Goal: Task Accomplishment & Management: Manage account settings

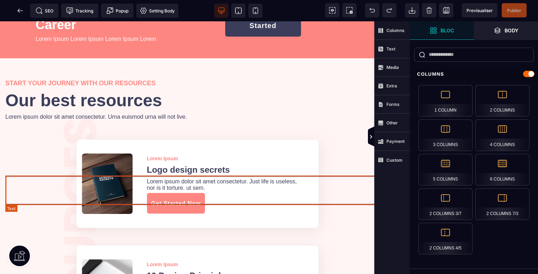
scroll to position [1634, 0]
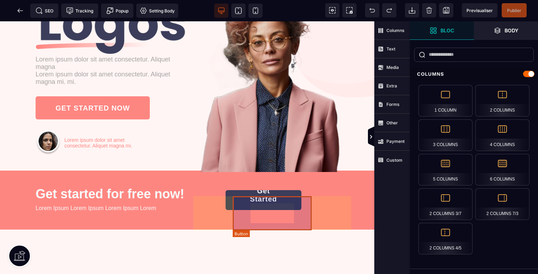
click at [277, 210] on button "Get Started" at bounding box center [263, 200] width 76 height 20
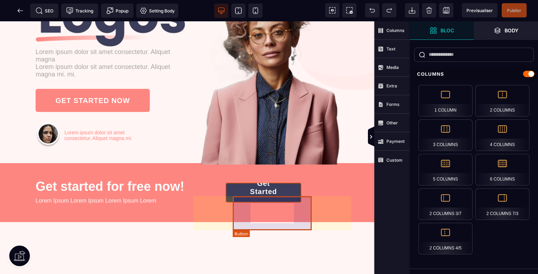
select select "***"
select select
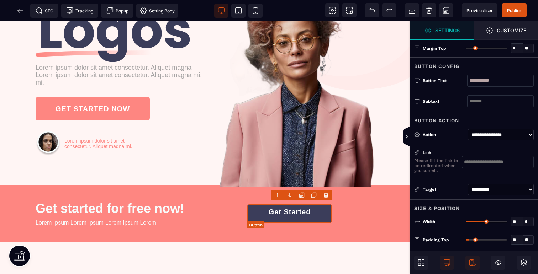
scroll to position [0, 0]
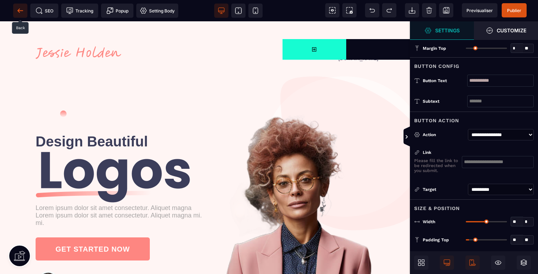
click at [20, 12] on icon at bounding box center [20, 10] width 7 height 7
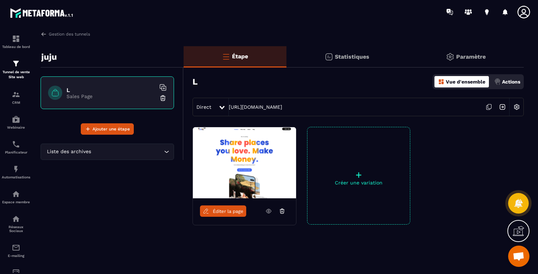
click at [282, 211] on icon at bounding box center [281, 211] width 1 height 1
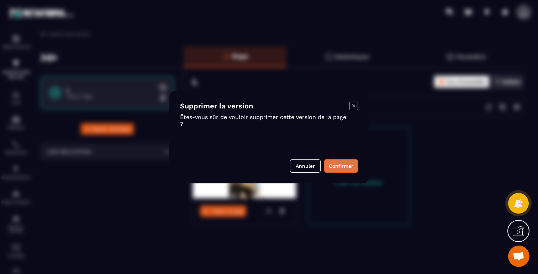
click at [352, 161] on button "Confirmer" at bounding box center [341, 166] width 34 height 14
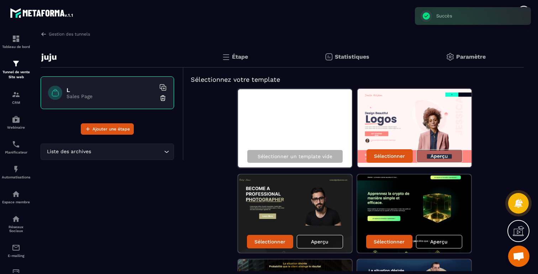
click at [164, 97] on img at bounding box center [162, 98] width 7 height 7
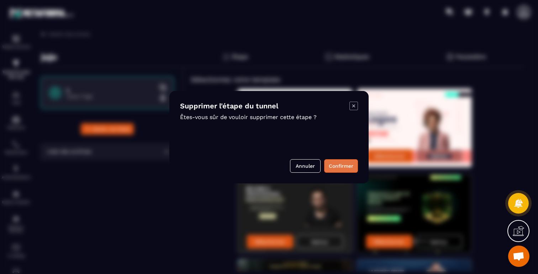
click at [346, 166] on button "Confirmer" at bounding box center [341, 166] width 34 height 14
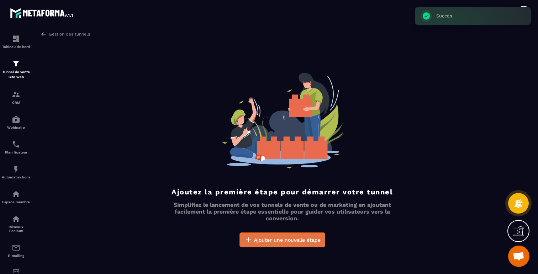
click at [264, 246] on button "Ajouter une nouvelle étape" at bounding box center [282, 240] width 86 height 15
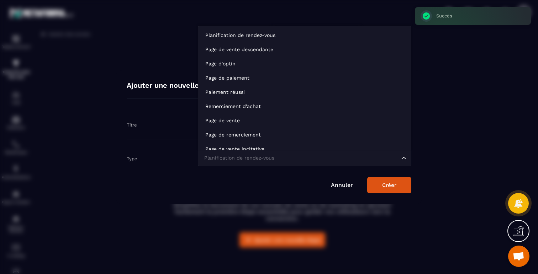
click at [277, 159] on input "Search for option" at bounding box center [300, 158] width 197 height 8
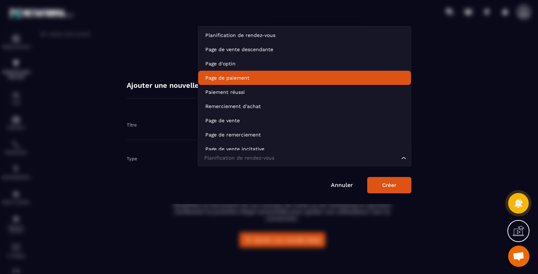
click at [238, 78] on p "Page de paiement" at bounding box center [304, 77] width 198 height 7
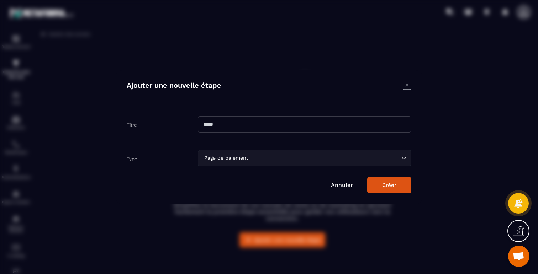
click at [387, 185] on button "Créer" at bounding box center [389, 185] width 44 height 16
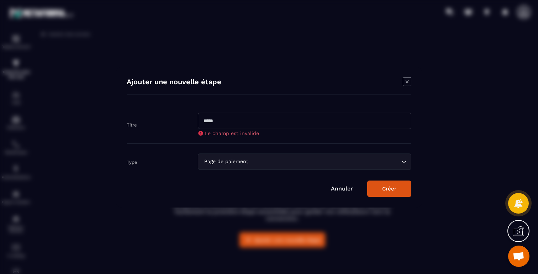
click at [279, 122] on input "Modal window" at bounding box center [304, 121] width 213 height 16
type input "**********"
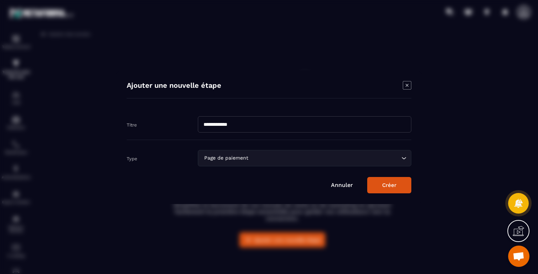
click at [406, 198] on div "**********" at bounding box center [269, 137] width 306 height 134
click at [394, 189] on button "Créer" at bounding box center [389, 185] width 44 height 16
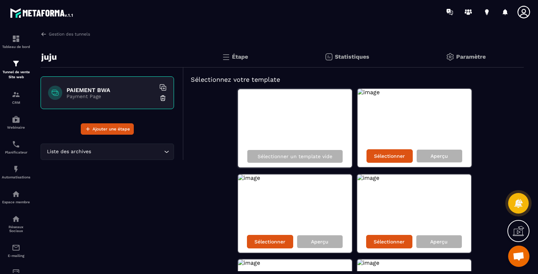
click at [316, 250] on div "Sélectionner Aperçu" at bounding box center [295, 242] width 114 height 22
click at [316, 244] on p "Aperçu" at bounding box center [319, 242] width 17 height 6
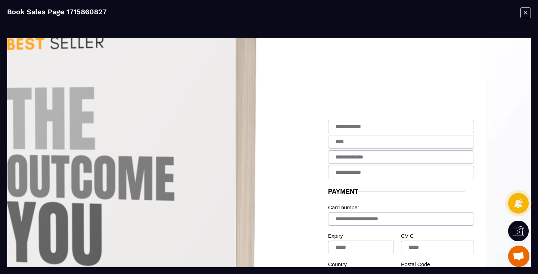
scroll to position [0, 86]
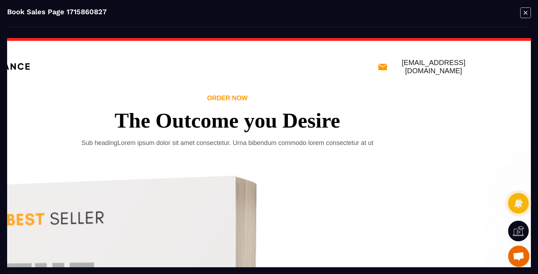
click at [527, 9] on icon "Modal window" at bounding box center [525, 12] width 11 height 11
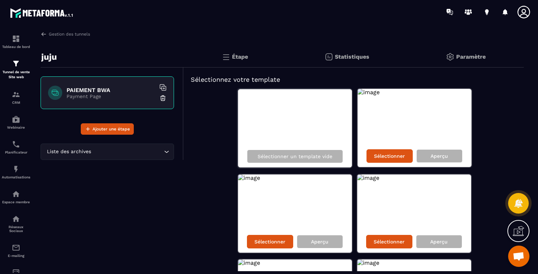
click at [164, 99] on img at bounding box center [162, 98] width 7 height 7
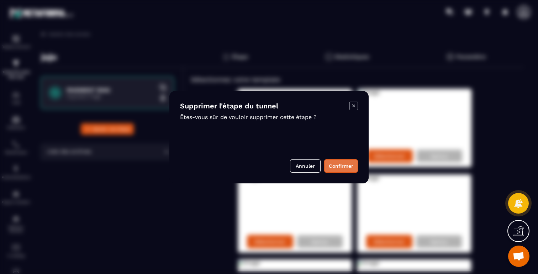
click at [339, 168] on button "Confirmer" at bounding box center [341, 166] width 34 height 14
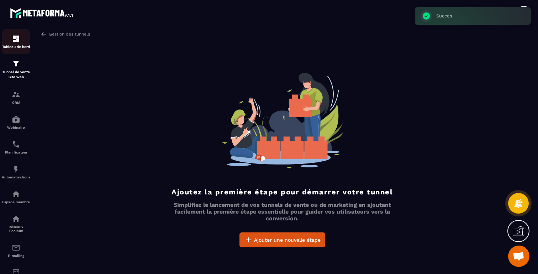
click at [17, 43] on div "Tableau de bord" at bounding box center [16, 41] width 28 height 14
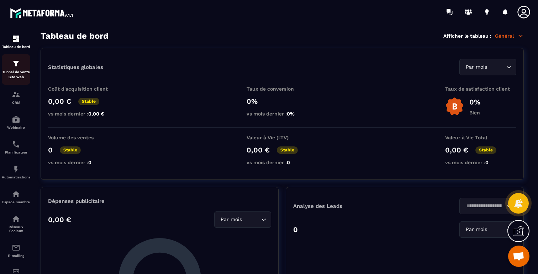
click at [18, 63] on img at bounding box center [16, 63] width 9 height 9
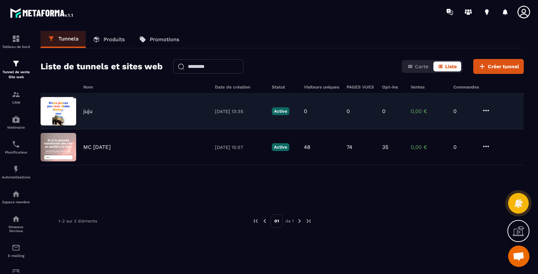
click at [487, 111] on icon at bounding box center [485, 110] width 9 height 9
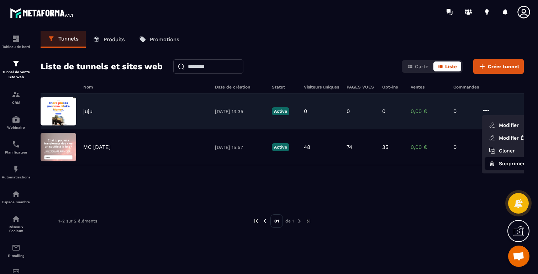
click at [497, 165] on button "Supprimer" at bounding box center [512, 163] width 57 height 13
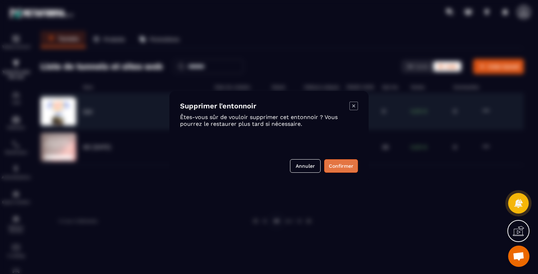
click at [340, 163] on button "Confirmer" at bounding box center [341, 166] width 34 height 14
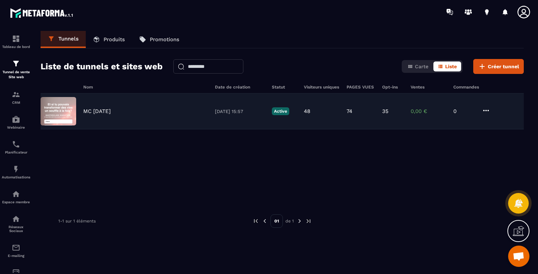
click at [485, 110] on icon at bounding box center [486, 110] width 6 height 1
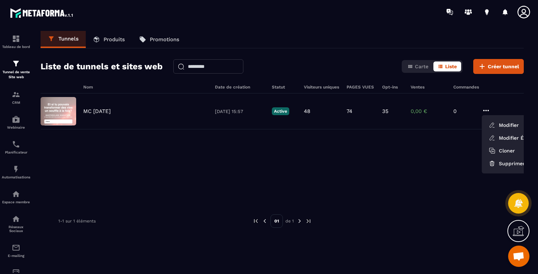
click at [310, 186] on div "MC [DATE] [DATE] 15:57 Active 48 74 35 0,00 € 0 Modifier Modifier Étapes Cloner…" at bounding box center [282, 147] width 483 height 107
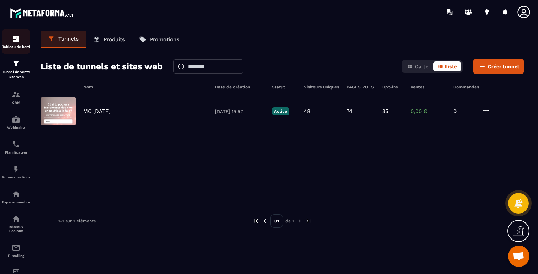
click at [17, 42] on img at bounding box center [16, 38] width 9 height 9
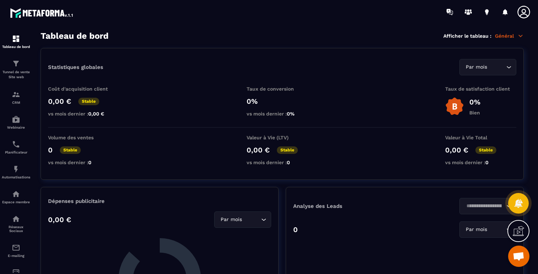
click at [507, 39] on div "Tableau de bord Afficher le tableau : Général" at bounding box center [282, 36] width 483 height 10
click at [506, 37] on p "Général" at bounding box center [509, 36] width 29 height 6
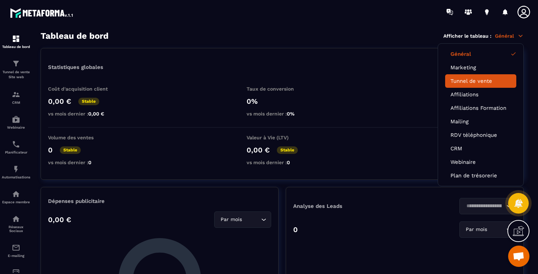
click at [457, 83] on link "Tunnel de vente" at bounding box center [480, 81] width 60 height 6
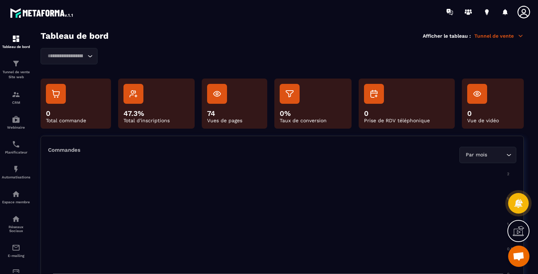
click at [354, 174] on foreignobject at bounding box center [282, 225] width 468 height 124
click at [90, 55] on icon "Search for option" at bounding box center [89, 56] width 7 height 7
click at [76, 70] on p "MC [DATE]" at bounding box center [69, 71] width 42 height 7
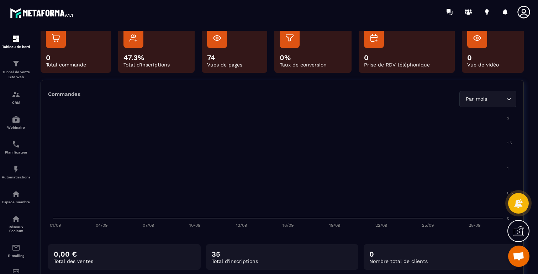
scroll to position [69, 0]
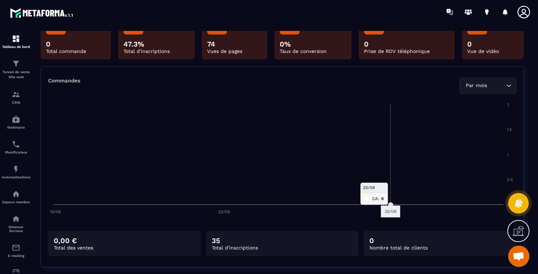
click at [368, 139] on foreignobject at bounding box center [282, 156] width 468 height 124
click at [391, 116] on foreignobject at bounding box center [282, 156] width 468 height 124
click at [529, 82] on section "Tableau de bord Afficher le tableau : Tunnel de vente MC [DATE] Loading... 0 To…" at bounding box center [281, 153] width 497 height 244
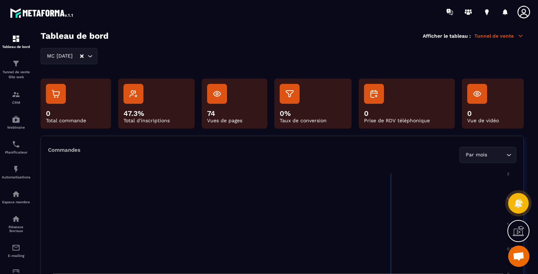
click at [495, 39] on p "Tunnel de vente" at bounding box center [498, 36] width 49 height 6
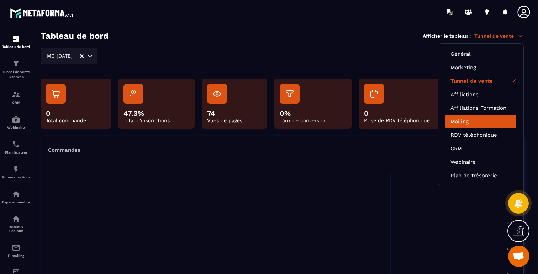
click at [457, 123] on link "Mailing" at bounding box center [480, 121] width 60 height 6
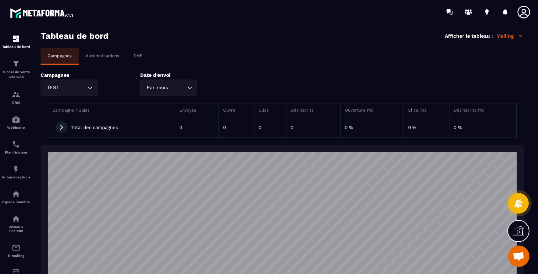
click at [88, 89] on icon "Search for option" at bounding box center [89, 87] width 7 height 7
click at [110, 78] on p "Campagnes" at bounding box center [85, 75] width 89 height 6
click at [106, 55] on p "Automatisations" at bounding box center [102, 55] width 33 height 5
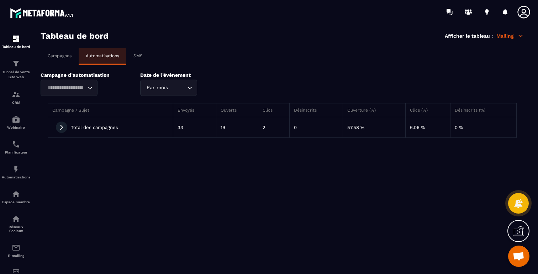
click at [60, 127] on icon at bounding box center [61, 127] width 6 height 6
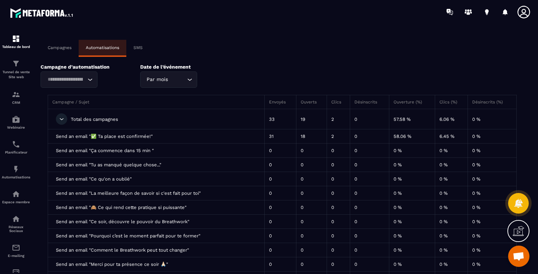
scroll to position [4, 0]
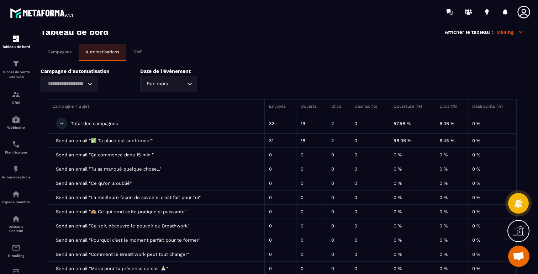
click at [86, 89] on div "Loading..." at bounding box center [69, 84] width 57 height 16
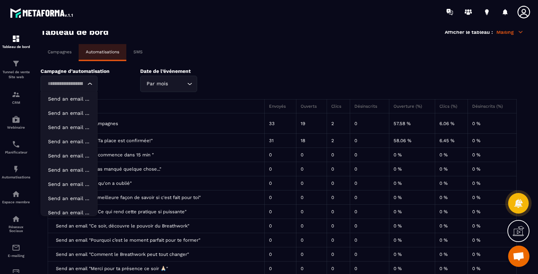
click at [86, 85] on div "Loading..." at bounding box center [69, 84] width 57 height 16
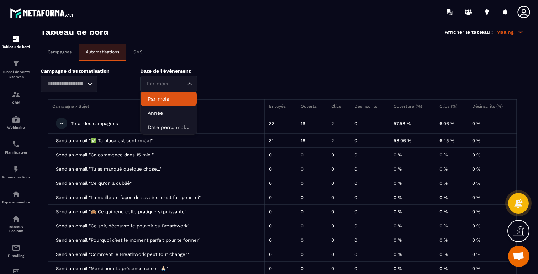
click at [171, 82] on input "Search for option" at bounding box center [165, 84] width 41 height 8
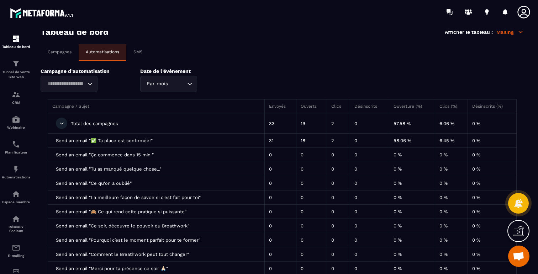
click at [255, 77] on div "Campagne d’automatisation Loading... Date de l’événement Par mois Loading... Pa…" at bounding box center [282, 80] width 483 height 24
click at [58, 51] on p "Campagnes" at bounding box center [60, 51] width 24 height 5
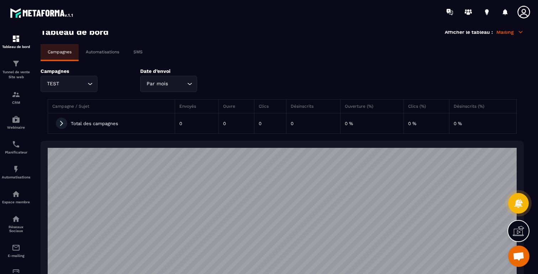
click at [86, 87] on div "TEST" at bounding box center [65, 84] width 42 height 8
type input "*"
click at [17, 177] on p "Automatisations" at bounding box center [16, 177] width 28 height 4
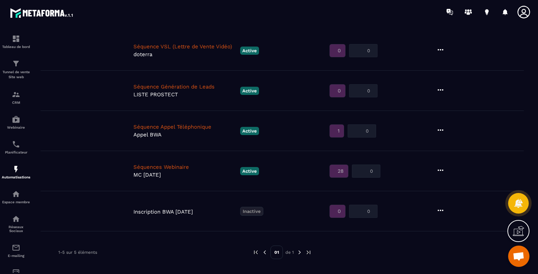
scroll to position [63, 0]
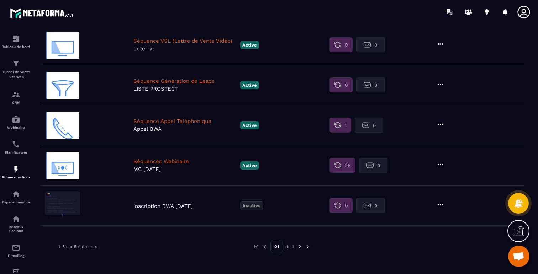
click at [177, 160] on p "Séquences Webinaire" at bounding box center [184, 161] width 103 height 6
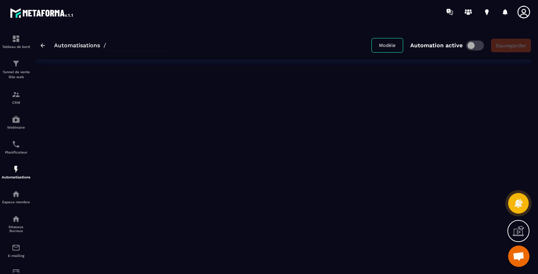
type input "**********"
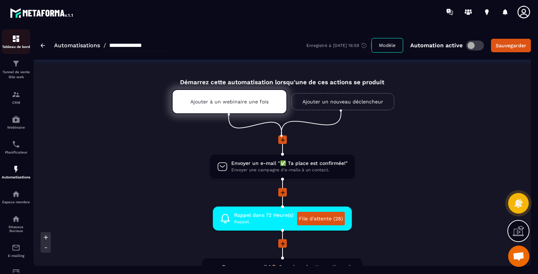
click at [12, 40] on img at bounding box center [16, 38] width 9 height 9
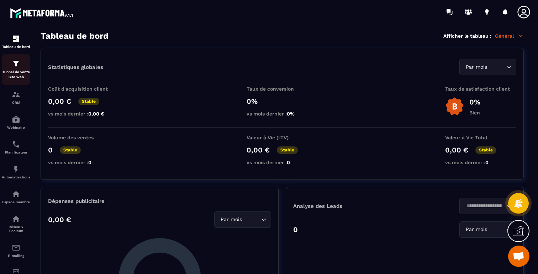
click at [17, 65] on img at bounding box center [16, 63] width 9 height 9
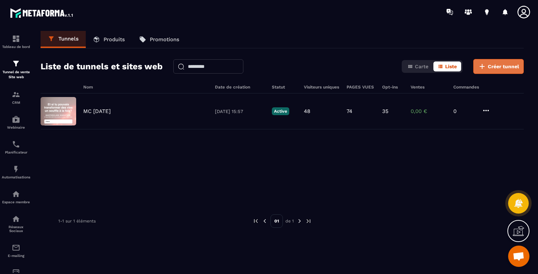
click at [501, 69] on span "Créer tunnel" at bounding box center [503, 66] width 31 height 7
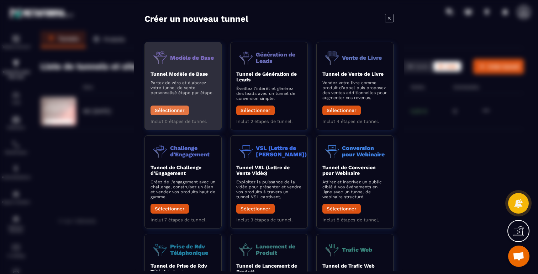
click at [165, 109] on button "Sélectionner" at bounding box center [169, 111] width 38 height 10
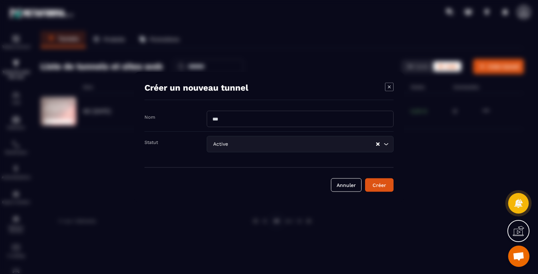
click at [265, 126] on input "Modal window" at bounding box center [300, 119] width 187 height 16
type input "*"
type input "**********"
click at [380, 187] on div "Créer" at bounding box center [378, 184] width 19 height 7
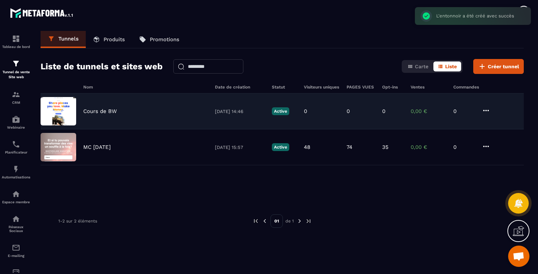
click at [103, 110] on p "Cours de BW" at bounding box center [99, 111] width 33 height 6
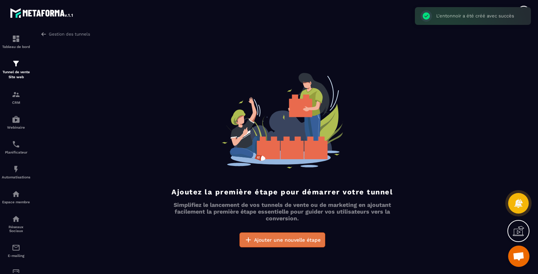
click at [270, 239] on span "Ajouter une nouvelle étape" at bounding box center [287, 239] width 66 height 7
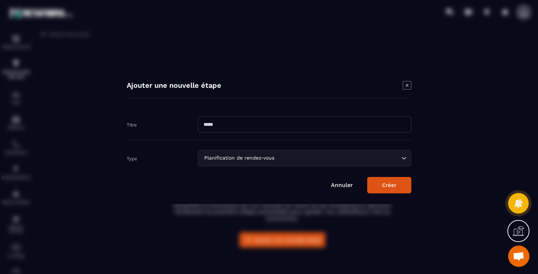
click at [406, 80] on div "Ajouter une nouvelle étape Titre Type Planification de rendez-vous Loading... A…" at bounding box center [269, 137] width 306 height 134
click at [407, 84] on icon "Modal window" at bounding box center [407, 85] width 9 height 9
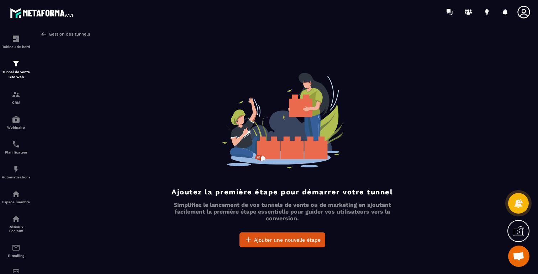
click at [41, 34] on img at bounding box center [44, 34] width 6 height 6
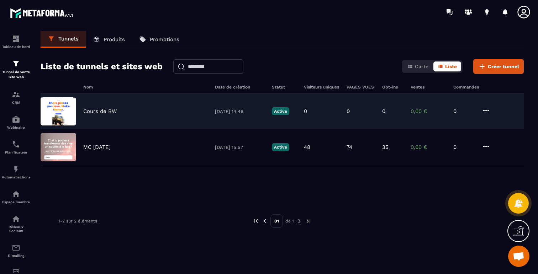
click at [485, 108] on icon at bounding box center [485, 110] width 9 height 9
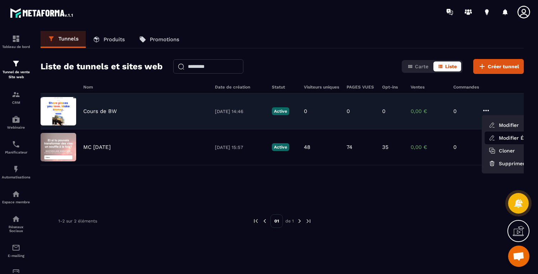
click at [499, 137] on link "Modifier Étapes" at bounding box center [512, 138] width 57 height 13
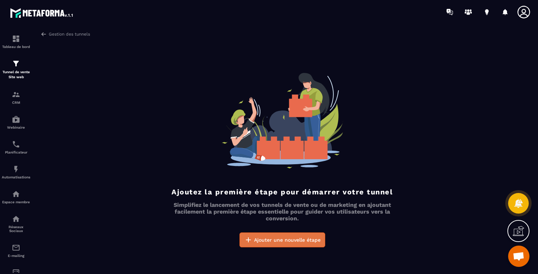
click at [285, 240] on span "Ajouter une nouvelle étape" at bounding box center [287, 239] width 66 height 7
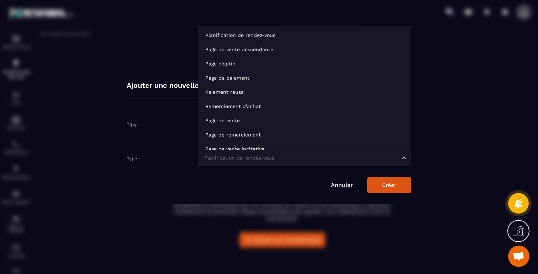
click at [280, 156] on input "Search for option" at bounding box center [300, 158] width 197 height 8
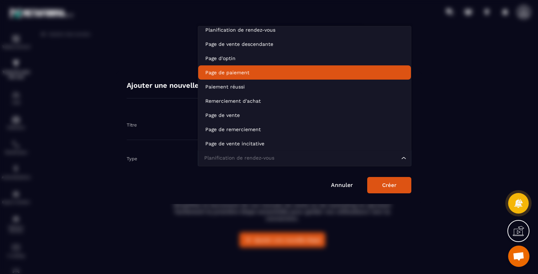
click at [231, 75] on p "Page de paiement" at bounding box center [304, 72] width 198 height 7
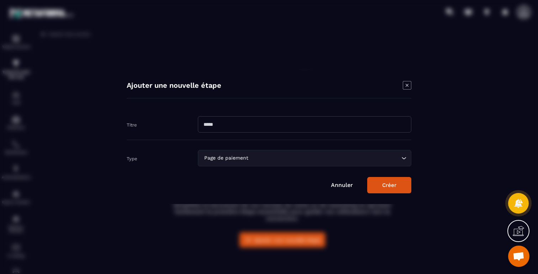
click at [241, 123] on input "Modal window" at bounding box center [304, 124] width 213 height 16
type input "****"
click at [390, 182] on button "Créer" at bounding box center [389, 185] width 44 height 16
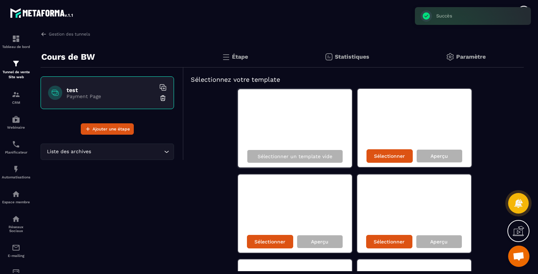
scroll to position [8, 0]
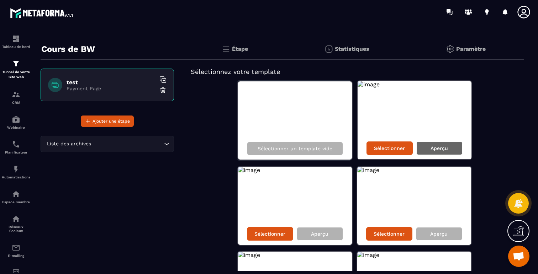
click at [430, 148] on p "Aperçu" at bounding box center [438, 148] width 17 height 6
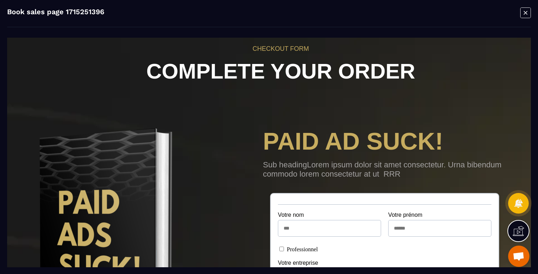
scroll to position [49, 33]
click at [523, 14] on icon "Modal window" at bounding box center [525, 13] width 4 height 4
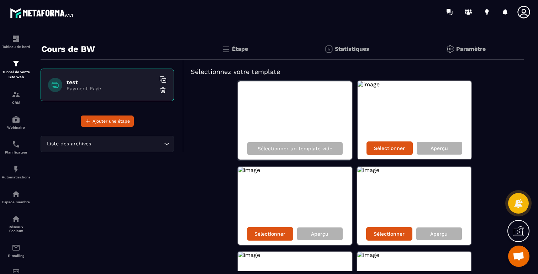
click at [162, 87] on img at bounding box center [162, 90] width 7 height 7
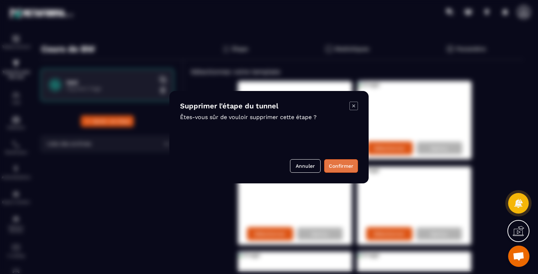
click at [337, 167] on button "Confirmer" at bounding box center [341, 166] width 34 height 14
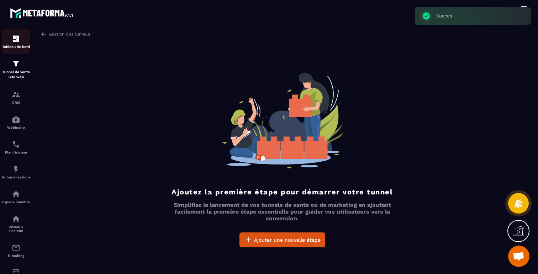
click at [18, 37] on img at bounding box center [16, 38] width 9 height 9
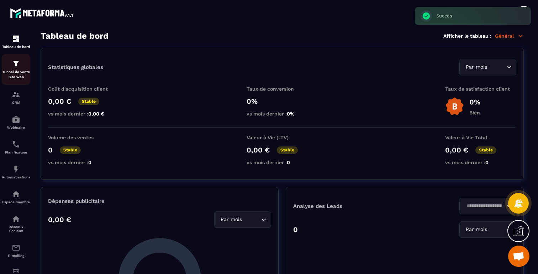
click at [12, 68] on div "Tunnel de vente Site web" at bounding box center [16, 69] width 28 height 20
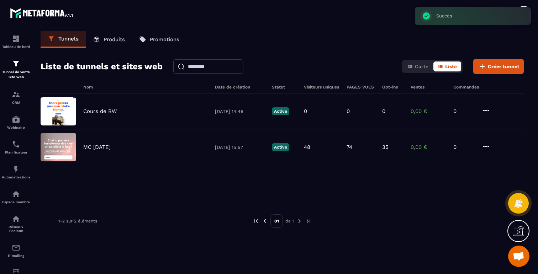
click at [112, 42] on p "Produits" at bounding box center [113, 39] width 21 height 6
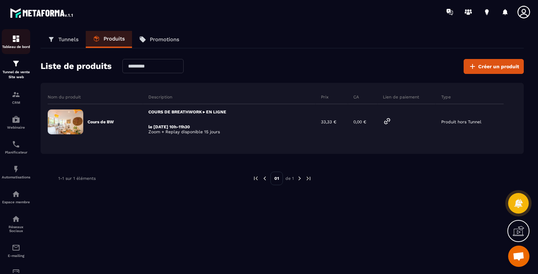
click at [24, 42] on div "Tableau de bord" at bounding box center [16, 41] width 28 height 14
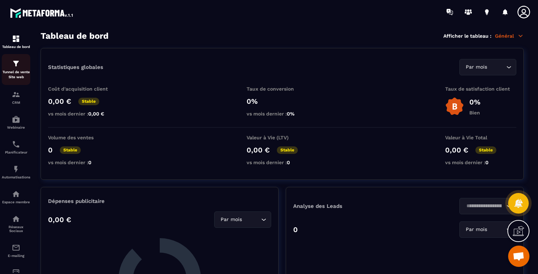
click at [10, 69] on div "Tunnel de vente Site web" at bounding box center [16, 69] width 28 height 20
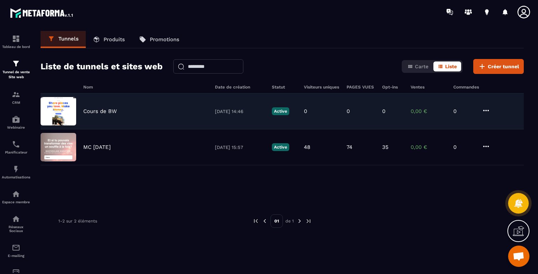
click at [486, 113] on icon at bounding box center [485, 110] width 9 height 9
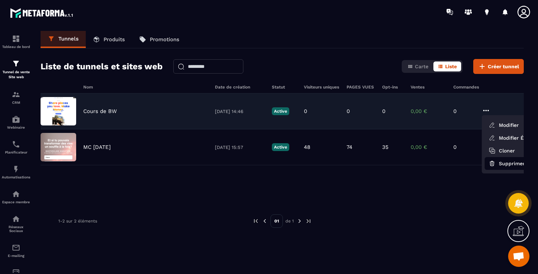
click at [498, 163] on button "Supprimer" at bounding box center [512, 163] width 57 height 13
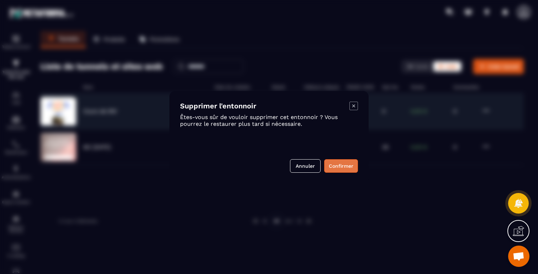
click at [348, 161] on button "Confirmer" at bounding box center [341, 166] width 34 height 14
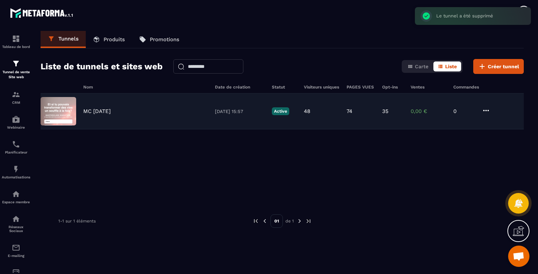
click at [166, 43] on link "Promotions" at bounding box center [159, 39] width 54 height 17
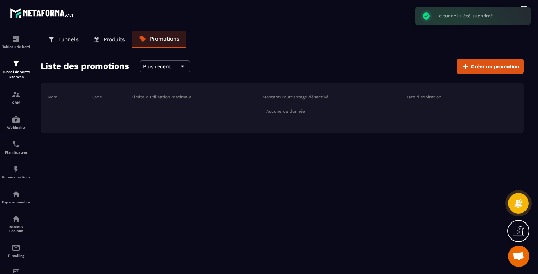
click at [116, 38] on p "Produits" at bounding box center [113, 39] width 21 height 6
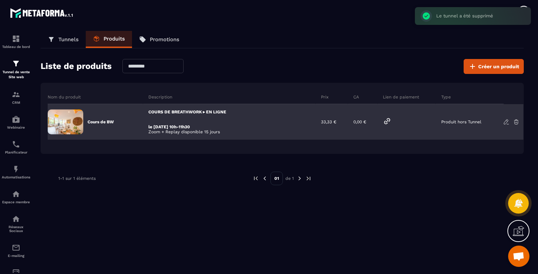
click at [503, 123] on icon at bounding box center [506, 122] width 6 height 6
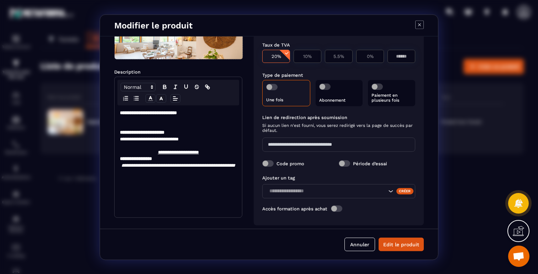
scroll to position [77, 0]
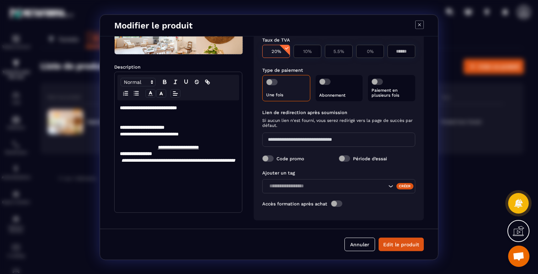
click at [373, 83] on span "Modal window" at bounding box center [376, 81] width 11 height 6
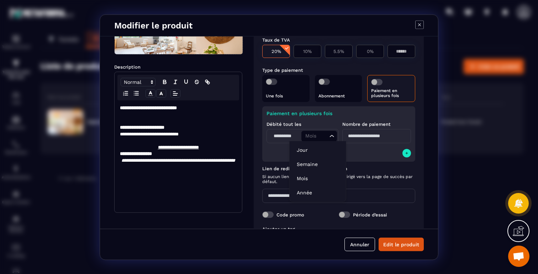
click at [332, 137] on icon "Search for option" at bounding box center [331, 135] width 7 height 7
click at [304, 180] on p "Mois" at bounding box center [318, 178] width 42 height 7
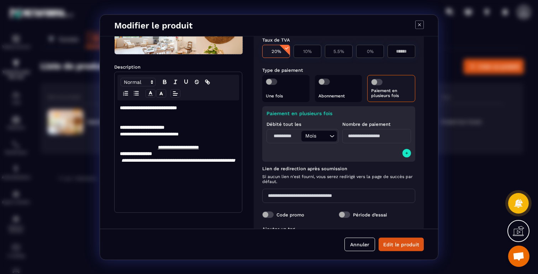
click at [365, 132] on input "Modal window" at bounding box center [376, 136] width 69 height 14
click at [332, 137] on icon "Search for option" at bounding box center [331, 135] width 7 height 7
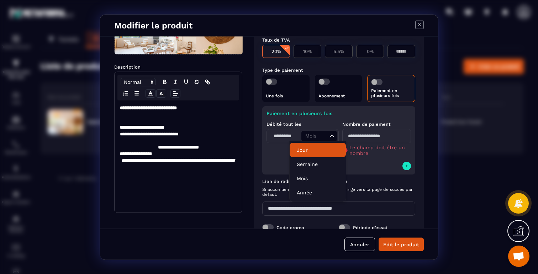
click at [301, 151] on p "Jour" at bounding box center [318, 150] width 42 height 7
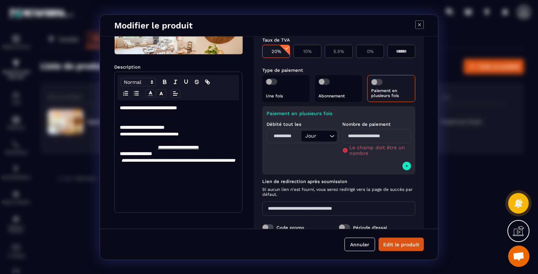
click at [376, 81] on span "Modal window" at bounding box center [376, 82] width 11 height 6
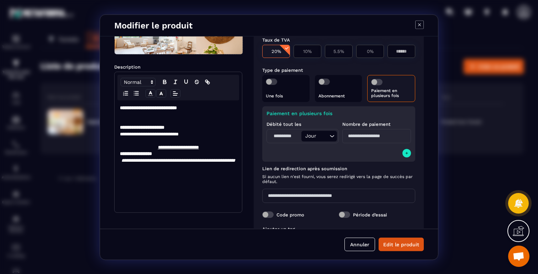
click at [343, 66] on div "Type de paiement" at bounding box center [338, 69] width 153 height 7
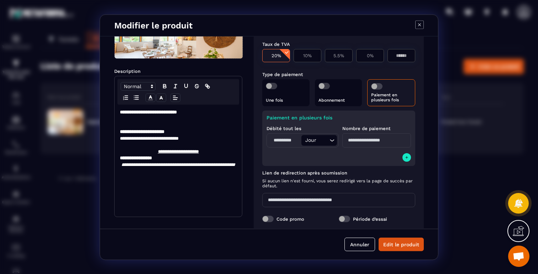
scroll to position [0, 0]
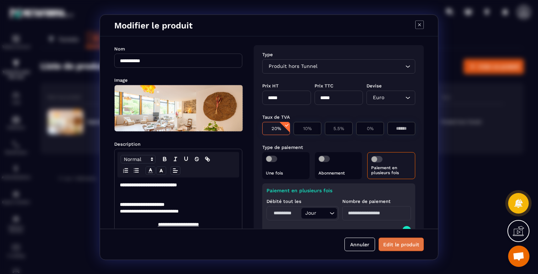
click at [400, 245] on button "Edit le produit" at bounding box center [400, 245] width 45 height 14
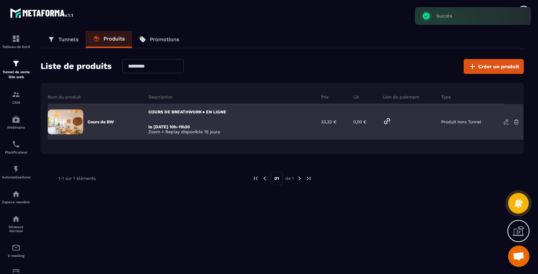
click at [387, 121] on icon at bounding box center [386, 120] width 5 height 5
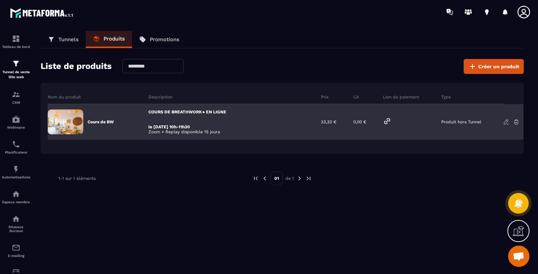
click at [506, 122] on icon at bounding box center [506, 121] width 4 height 5
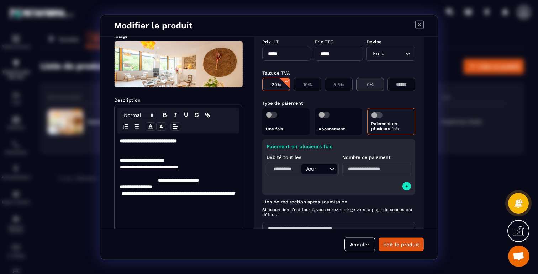
scroll to position [55, 0]
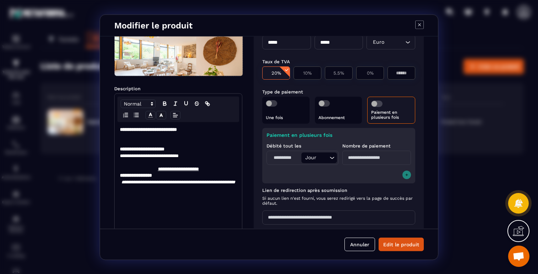
click at [404, 176] on icon "Modal window" at bounding box center [406, 175] width 4 height 6
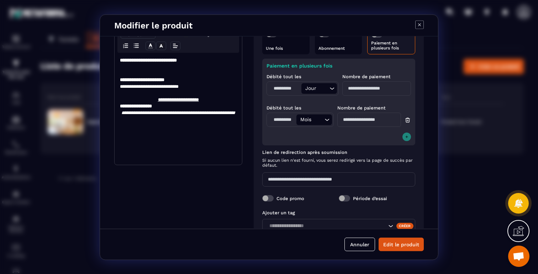
scroll to position [126, 0]
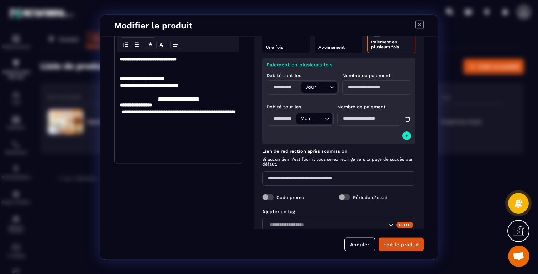
click at [404, 119] on icon "Modal window" at bounding box center [407, 118] width 6 height 7
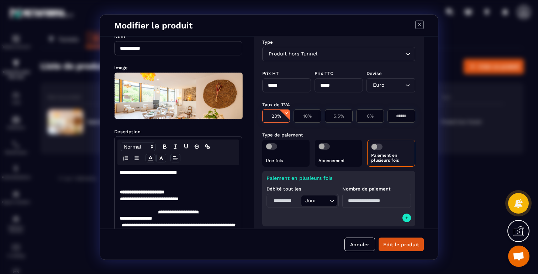
scroll to position [0, 0]
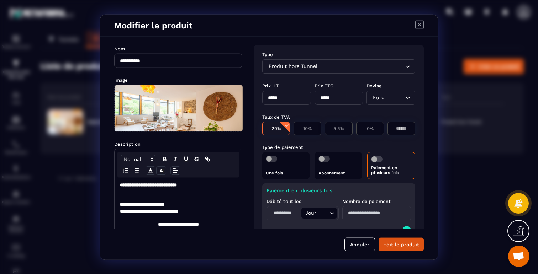
click at [377, 42] on div "**********" at bounding box center [269, 132] width 338 height 192
click at [406, 66] on icon "Search for option" at bounding box center [408, 66] width 4 height 2
click at [361, 244] on button "Annuler" at bounding box center [359, 245] width 31 height 14
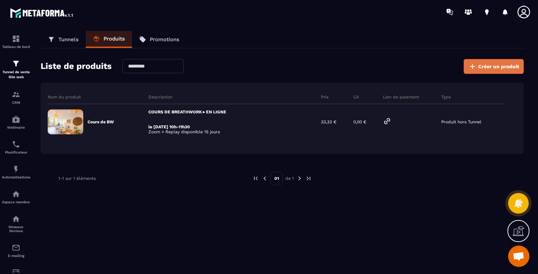
click at [471, 67] on icon at bounding box center [472, 66] width 9 height 9
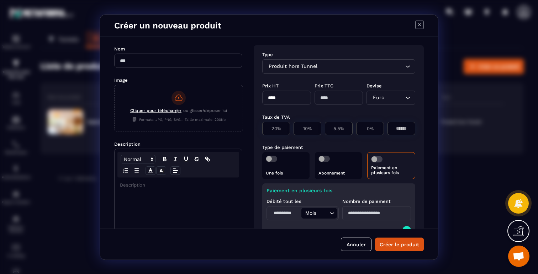
click at [374, 66] on input "Search for option" at bounding box center [361, 66] width 85 height 8
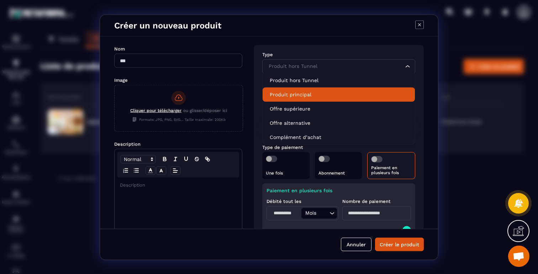
click at [305, 94] on p "Produit principal" at bounding box center [339, 94] width 138 height 7
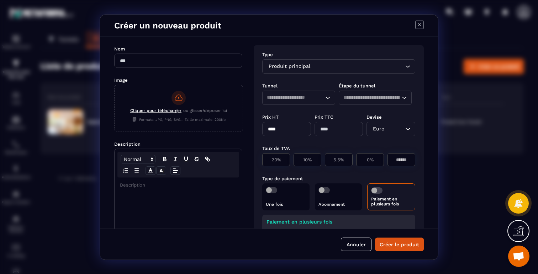
click at [305, 94] on input "Search for option" at bounding box center [292, 98] width 50 height 8
click at [307, 85] on div "Tunnel" at bounding box center [300, 85] width 76 height 7
click at [419, 25] on icon "Modal window" at bounding box center [419, 24] width 9 height 9
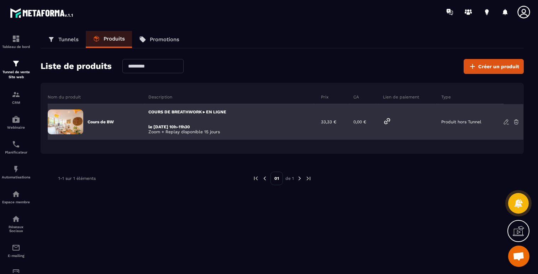
click at [387, 119] on icon at bounding box center [387, 121] width 9 height 9
click at [507, 126] on td "Produit hors Tunnel" at bounding box center [479, 122] width 87 height 36
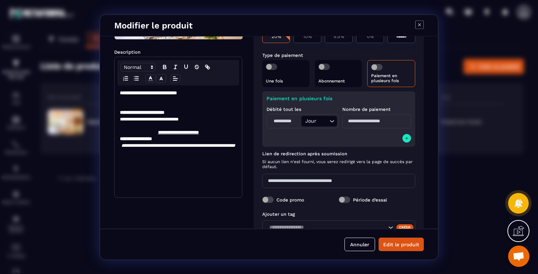
scroll to position [133, 0]
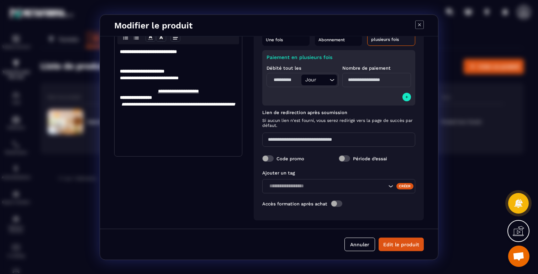
click at [185, 114] on p "Modal window" at bounding box center [178, 110] width 117 height 6
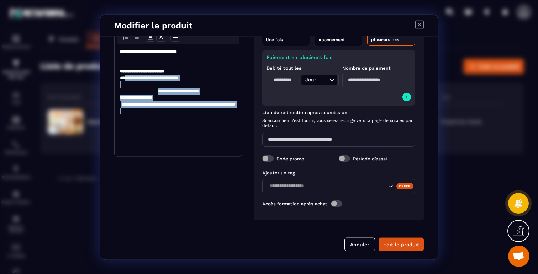
drag, startPoint x: 185, startPoint y: 119, endPoint x: 128, endPoint y: 83, distance: 67.4
click at [128, 83] on div "**********" at bounding box center [177, 100] width 127 height 112
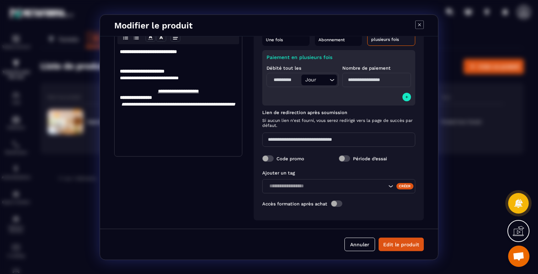
click at [144, 107] on p "**********" at bounding box center [178, 104] width 117 height 6
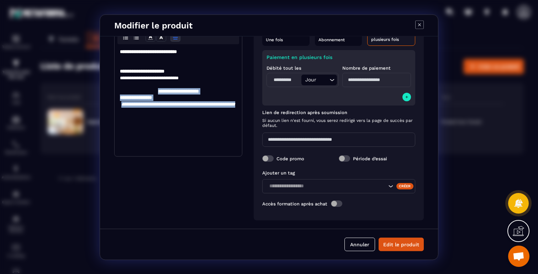
drag, startPoint x: 199, startPoint y: 109, endPoint x: 123, endPoint y: 90, distance: 78.1
click at [123, 90] on div "**********" at bounding box center [177, 100] width 127 height 112
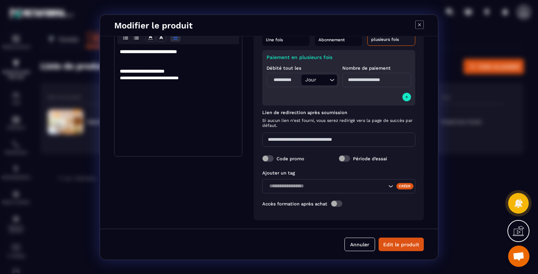
click at [120, 70] on strong "**********" at bounding box center [142, 71] width 44 height 5
click at [144, 75] on p "Modal window" at bounding box center [178, 78] width 117 height 6
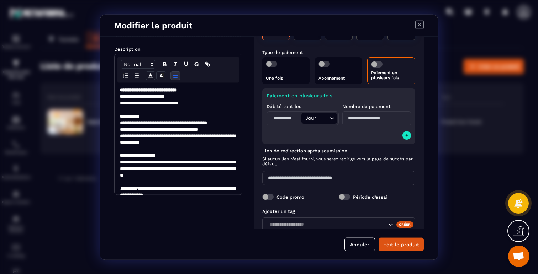
scroll to position [95, 0]
click at [120, 90] on strong "**********" at bounding box center [148, 90] width 57 height 5
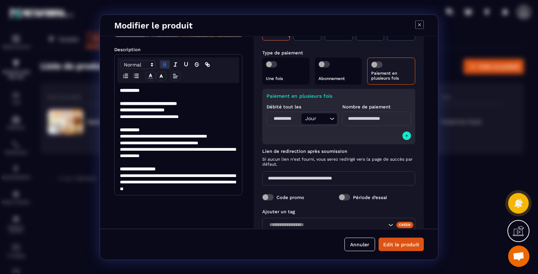
click at [129, 89] on strong "**********" at bounding box center [130, 90] width 20 height 5
click at [393, 244] on button "Edit le produit" at bounding box center [400, 245] width 45 height 14
click at [219, 148] on p "**********" at bounding box center [177, 152] width 115 height 13
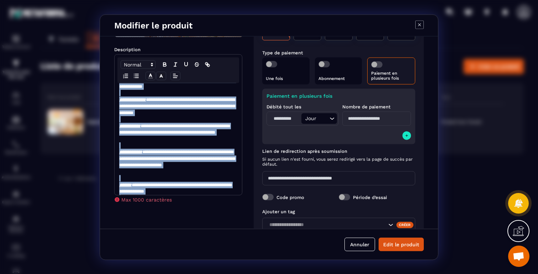
scroll to position [151, 1]
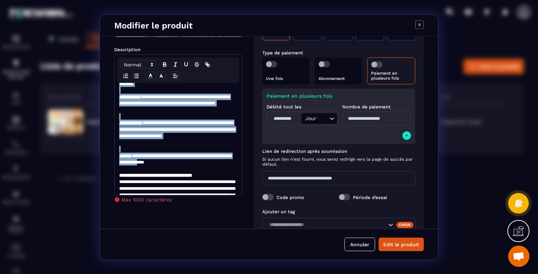
drag, startPoint x: 120, startPoint y: 135, endPoint x: 179, endPoint y: 165, distance: 66.0
click at [179, 165] on div "**********" at bounding box center [177, 139] width 127 height 112
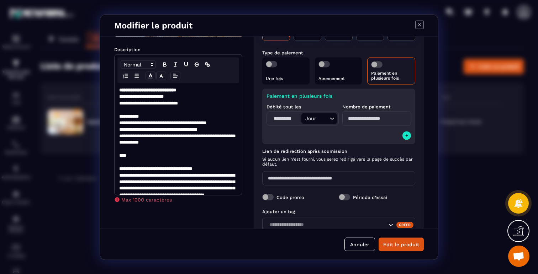
click at [151, 158] on p "****" at bounding box center [176, 155] width 115 height 6
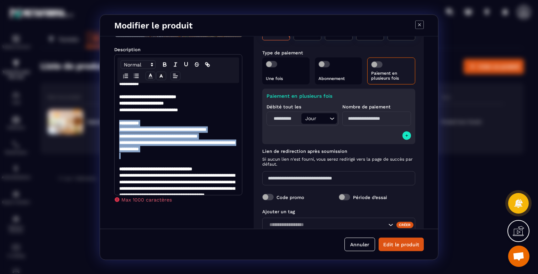
drag, startPoint x: 179, startPoint y: 155, endPoint x: 118, endPoint y: 123, distance: 68.7
click at [118, 123] on div "**********" at bounding box center [177, 139] width 127 height 112
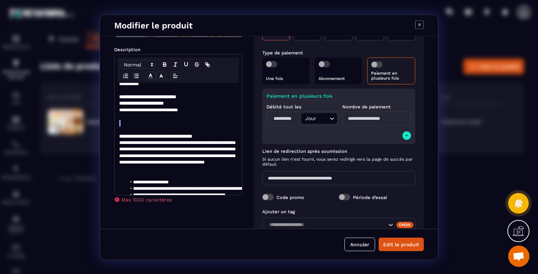
scroll to position [0, 1]
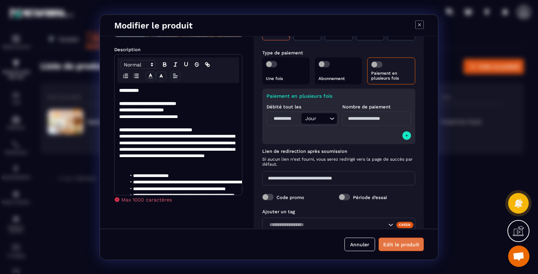
click at [402, 245] on button "Edit le produit" at bounding box center [400, 245] width 45 height 14
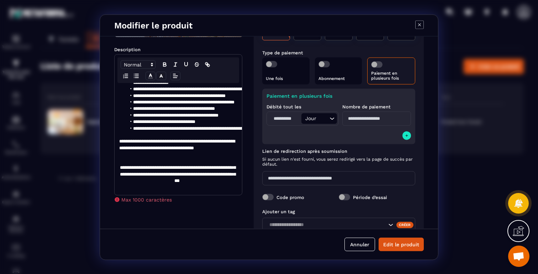
scroll to position [99, 1]
click at [134, 174] on p "**********" at bounding box center [176, 174] width 115 height 20
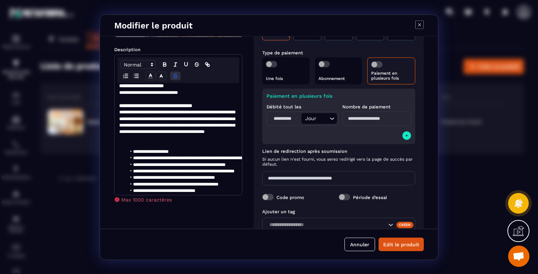
scroll to position [20, 1]
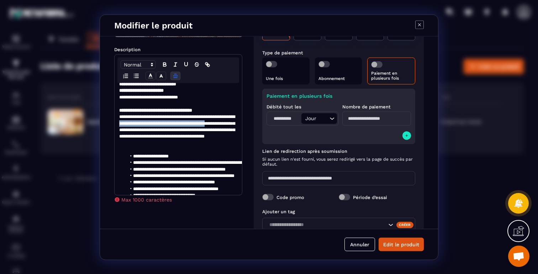
drag, startPoint x: 157, startPoint y: 122, endPoint x: 160, endPoint y: 128, distance: 6.2
click at [160, 128] on p "**********" at bounding box center [176, 132] width 115 height 39
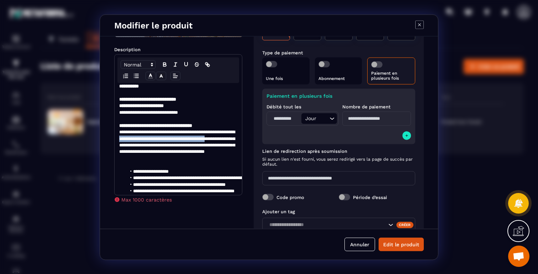
scroll to position [0, 1]
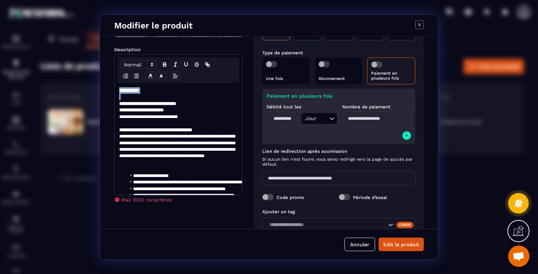
drag, startPoint x: 133, startPoint y: 97, endPoint x: 119, endPoint y: 86, distance: 18.3
click at [119, 86] on div "**********" at bounding box center [177, 139] width 127 height 112
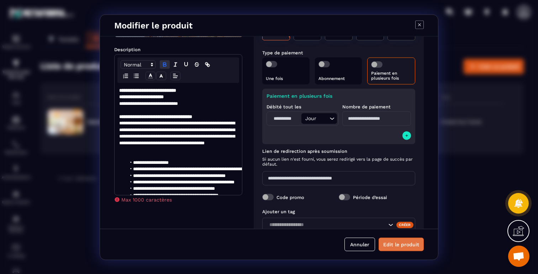
click at [400, 245] on button "Edit le produit" at bounding box center [400, 245] width 45 height 14
click at [208, 137] on p "**********" at bounding box center [176, 139] width 115 height 39
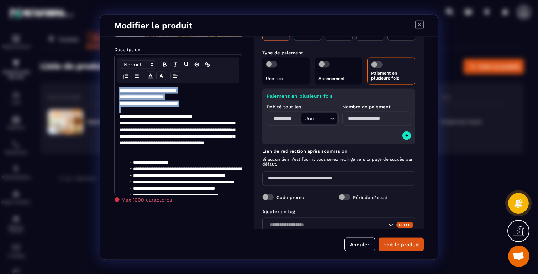
drag, startPoint x: 119, startPoint y: 118, endPoint x: 118, endPoint y: 88, distance: 29.9
click at [118, 88] on div "**********" at bounding box center [177, 139] width 127 height 112
click at [123, 103] on p "**********" at bounding box center [176, 103] width 115 height 6
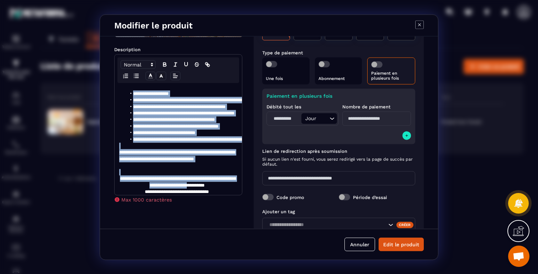
scroll to position [86, 1]
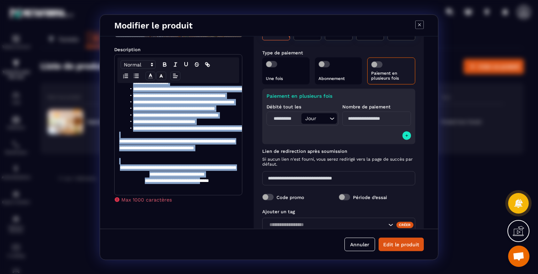
drag, startPoint x: 119, startPoint y: 117, endPoint x: 207, endPoint y: 174, distance: 104.7
click at [207, 174] on div "**********" at bounding box center [177, 139] width 127 height 112
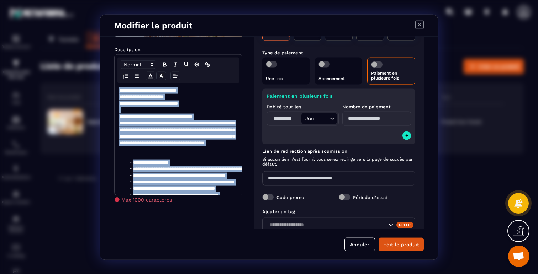
scroll to position [0, 0]
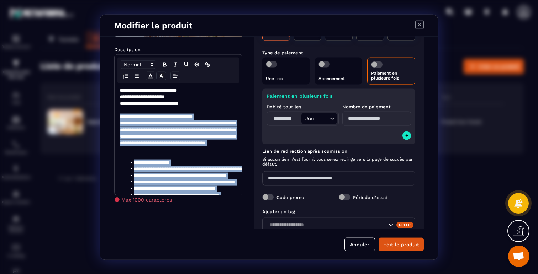
drag, startPoint x: 225, startPoint y: 175, endPoint x: 118, endPoint y: 117, distance: 122.4
click at [118, 117] on div "**********" at bounding box center [177, 139] width 127 height 112
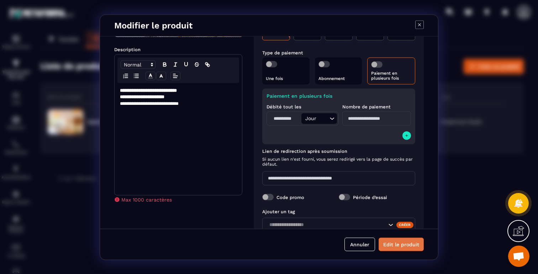
click at [403, 242] on button "Edit le produit" at bounding box center [400, 245] width 45 height 14
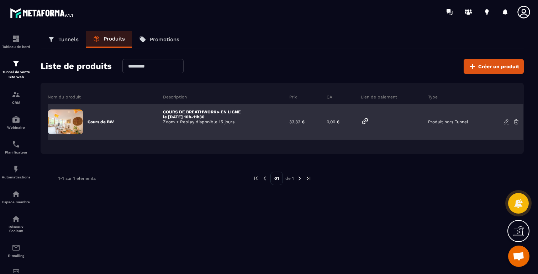
click at [366, 121] on icon at bounding box center [364, 120] width 5 height 5
click at [504, 124] on icon at bounding box center [506, 122] width 6 height 6
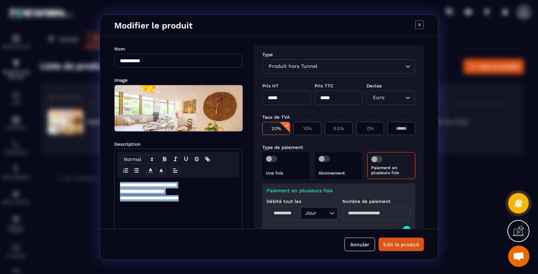
drag, startPoint x: 198, startPoint y: 195, endPoint x: 117, endPoint y: 184, distance: 81.8
click at [117, 185] on div "**********" at bounding box center [177, 233] width 127 height 112
copy div "**********"
click at [142, 50] on div "Nom" at bounding box center [178, 48] width 128 height 7
click at [139, 61] on input "**********" at bounding box center [178, 60] width 128 height 14
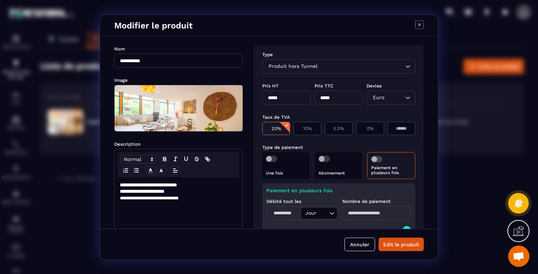
click at [139, 61] on input "**********" at bounding box center [178, 60] width 128 height 14
paste input "**********"
click at [395, 252] on div "Annuler Edit le produit" at bounding box center [269, 244] width 338 height 31
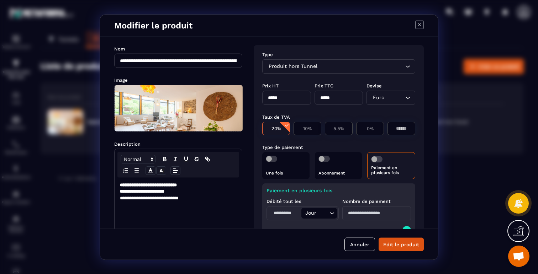
click at [146, 60] on input "**********" at bounding box center [178, 60] width 128 height 14
drag, startPoint x: 139, startPoint y: 59, endPoint x: 120, endPoint y: 58, distance: 18.9
click at [120, 58] on input "**********" at bounding box center [178, 60] width 128 height 14
drag, startPoint x: 188, startPoint y: 61, endPoint x: 213, endPoint y: 61, distance: 25.2
click at [213, 61] on input "**********" at bounding box center [178, 60] width 128 height 14
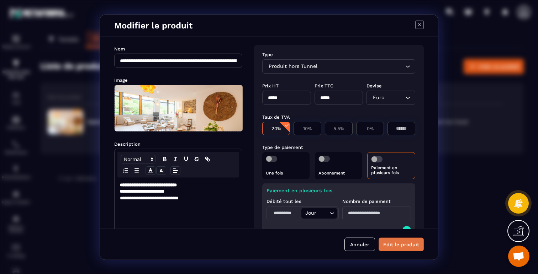
type input "**********"
click at [407, 246] on button "Edit le produit" at bounding box center [400, 245] width 45 height 14
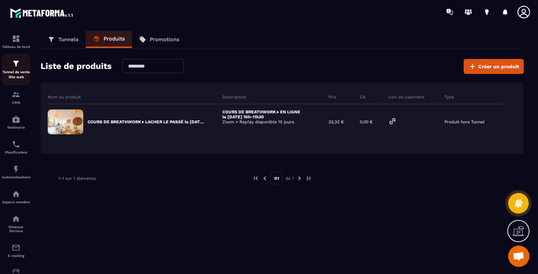
click at [21, 65] on div "Tunnel de vente Site web" at bounding box center [16, 69] width 28 height 20
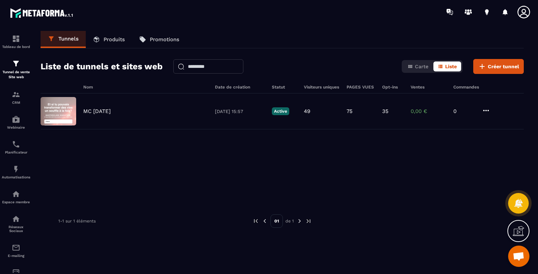
click at [104, 41] on p "Produits" at bounding box center [113, 39] width 21 height 6
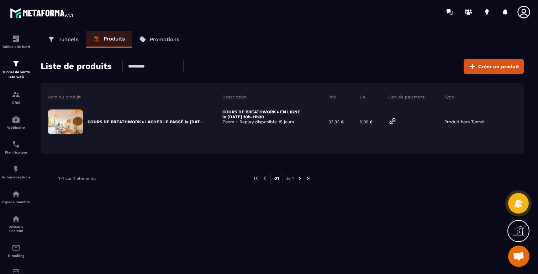
click at [63, 44] on link "Tunnels" at bounding box center [63, 39] width 45 height 17
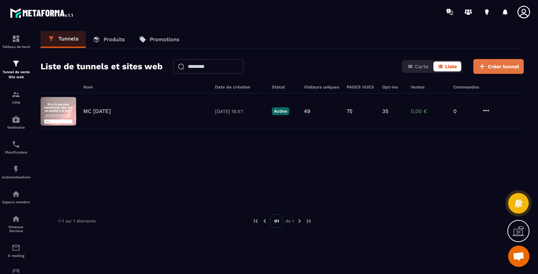
click at [488, 64] on button "Créer tunnel" at bounding box center [498, 66] width 50 height 15
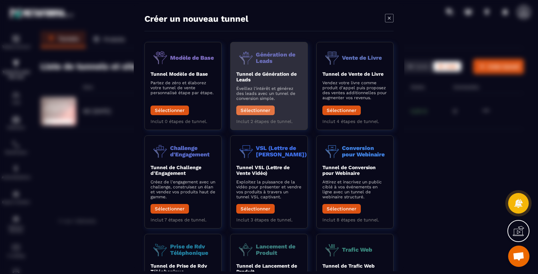
click at [256, 111] on button "Sélectionner" at bounding box center [255, 111] width 38 height 10
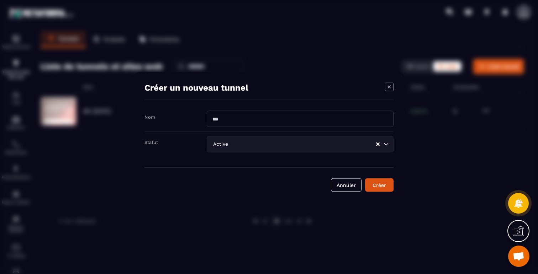
drag, startPoint x: 249, startPoint y: 117, endPoint x: 196, endPoint y: 118, distance: 52.6
click at [197, 118] on div "Nom" at bounding box center [268, 121] width 249 height 21
type input "**********"
click at [390, 186] on button "Créer" at bounding box center [379, 185] width 28 height 14
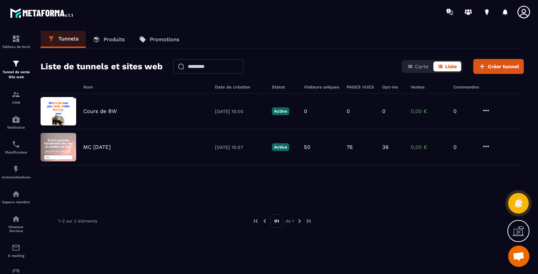
click at [110, 44] on link "Produits" at bounding box center [109, 39] width 46 height 17
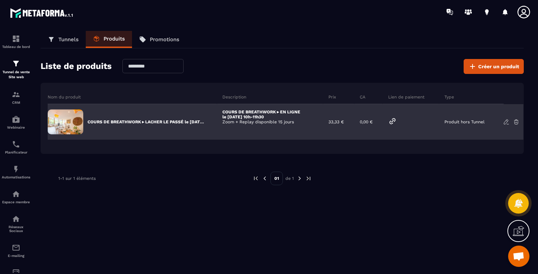
click at [503, 121] on icon at bounding box center [506, 122] width 6 height 6
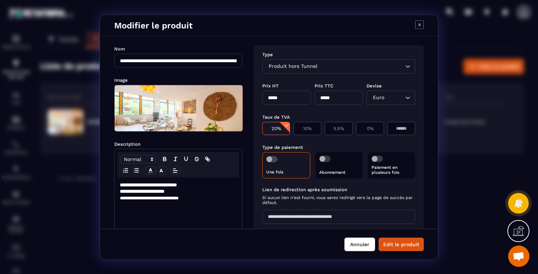
click at [361, 244] on button "Annuler" at bounding box center [359, 245] width 31 height 14
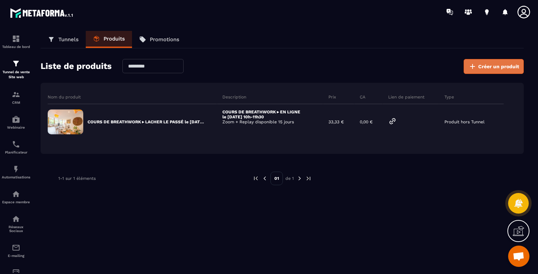
click at [485, 70] on button "Créer un produit" at bounding box center [493, 66] width 60 height 15
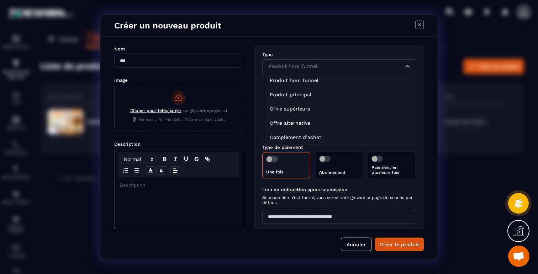
click at [322, 65] on input "Search for option" at bounding box center [335, 66] width 137 height 8
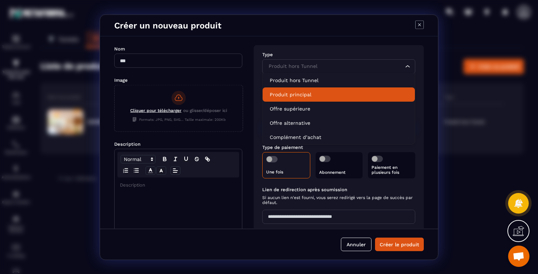
click at [310, 94] on p "Produit principal" at bounding box center [339, 94] width 138 height 7
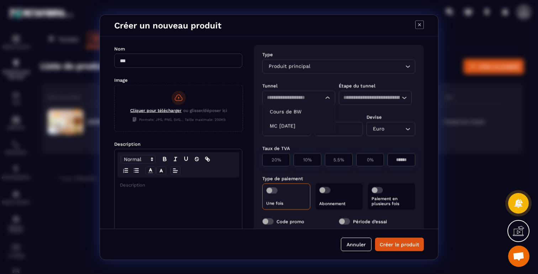
click at [308, 96] on input "Search for option" at bounding box center [292, 98] width 50 height 8
click at [297, 113] on p "Cours de BW" at bounding box center [299, 111] width 58 height 7
click at [351, 97] on input "Search for option" at bounding box center [371, 98] width 57 height 8
click at [332, 78] on div "Tunnel Étape du tunnel Cours de BW Loading... Loading... Aucune étape d'entonno…" at bounding box center [338, 93] width 153 height 31
drag, startPoint x: 288, startPoint y: 129, endPoint x: 260, endPoint y: 129, distance: 28.1
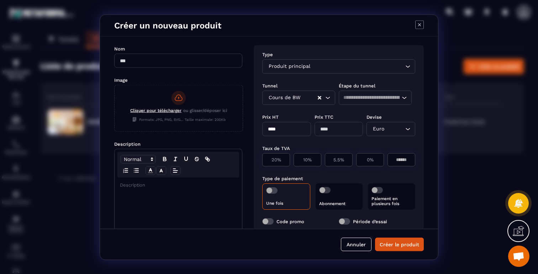
click at [261, 129] on div "Type Produit principal Loading... Tunnel Étape du tunnel Cours de BW Loading...…" at bounding box center [339, 164] width 170 height 238
type input "*"
type input "*****"
click at [289, 192] on div "Une fois" at bounding box center [286, 196] width 48 height 26
click at [266, 191] on span "Modal window" at bounding box center [271, 190] width 11 height 6
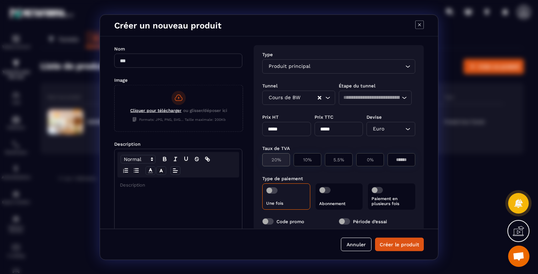
click at [275, 163] on div "20%" at bounding box center [276, 159] width 28 height 13
type input "*****"
type input "**"
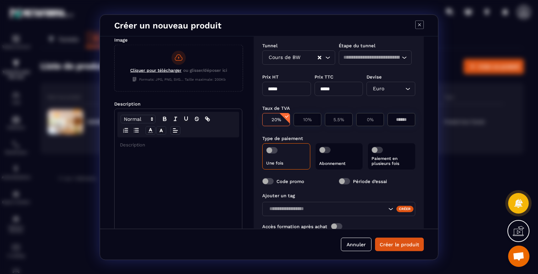
scroll to position [63, 0]
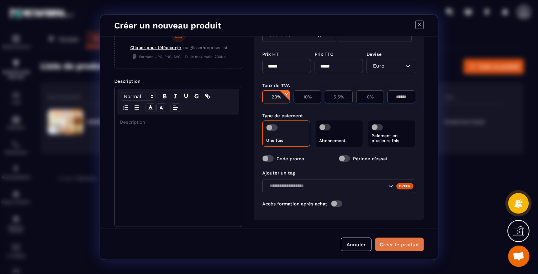
click at [403, 247] on button "Créer le produit" at bounding box center [399, 245] width 49 height 14
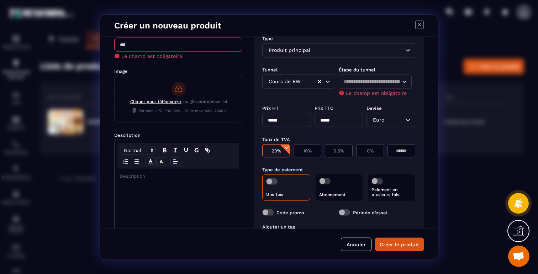
scroll to position [0, 0]
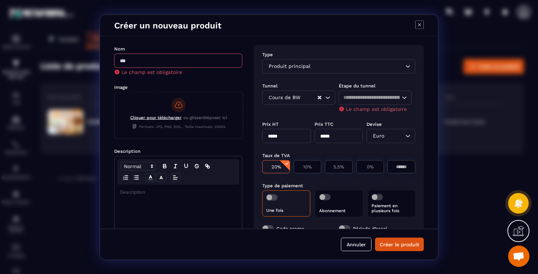
click at [130, 62] on input "Modal window" at bounding box center [178, 60] width 128 height 14
type input "*"
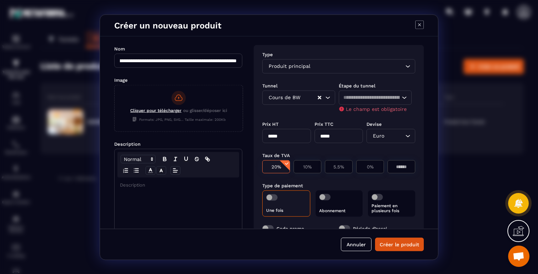
scroll to position [0, 165]
drag, startPoint x: 236, startPoint y: 61, endPoint x: 245, endPoint y: 61, distance: 8.9
click at [245, 61] on div "**********" at bounding box center [269, 132] width 338 height 192
type input "**********"
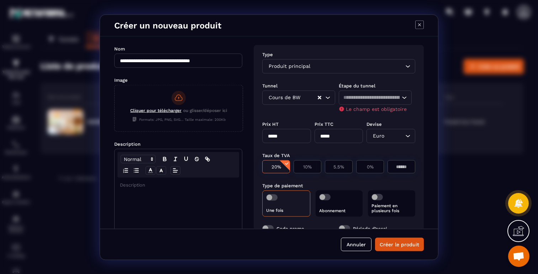
click at [229, 45] on div "Nom" at bounding box center [178, 48] width 128 height 7
click at [406, 249] on button "Créer le produit" at bounding box center [399, 245] width 49 height 14
click at [378, 93] on div "Loading..." at bounding box center [375, 97] width 73 height 14
click at [378, 112] on span "Aucune étape d'entonnoir disponible" at bounding box center [391, 113] width 91 height 6
click at [417, 100] on div "Type Produit principal Loading... Tunnel Étape du tunnel Cours de BW Loading...…" at bounding box center [339, 167] width 170 height 245
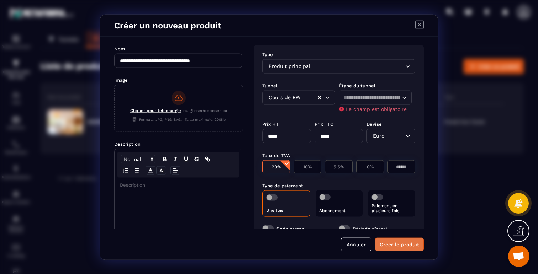
click at [398, 243] on button "Créer le produit" at bounding box center [399, 245] width 49 height 14
click at [354, 241] on button "Annuler" at bounding box center [356, 245] width 31 height 14
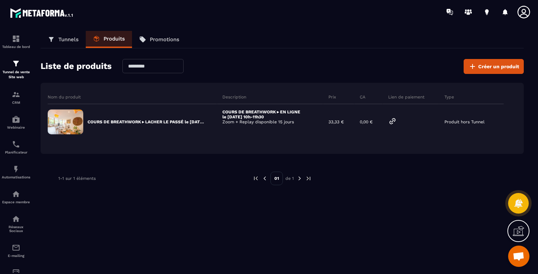
click at [58, 39] on link "Tunnels" at bounding box center [63, 39] width 45 height 17
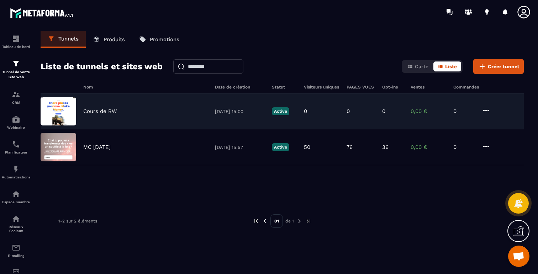
click at [101, 110] on p "Cours de BW" at bounding box center [99, 111] width 33 height 6
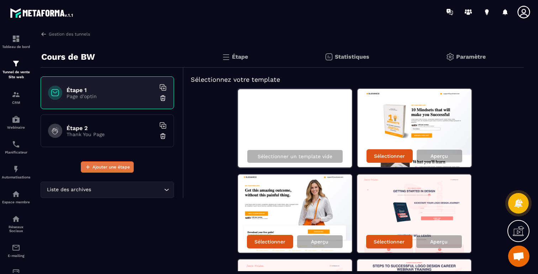
click at [112, 168] on span "Ajouter une étape" at bounding box center [110, 167] width 37 height 7
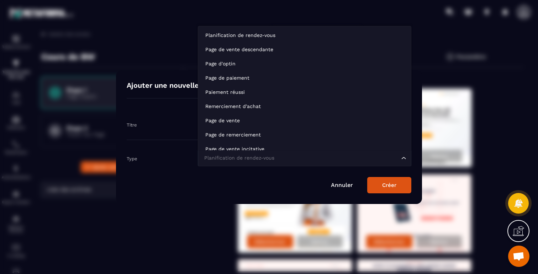
click at [265, 160] on div "Planification de rendez-vous" at bounding box center [301, 158] width 198 height 8
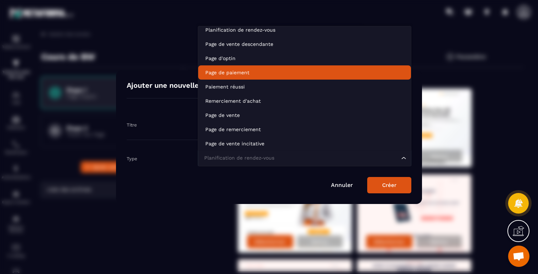
click at [230, 70] on p "Page de paiement" at bounding box center [304, 72] width 198 height 7
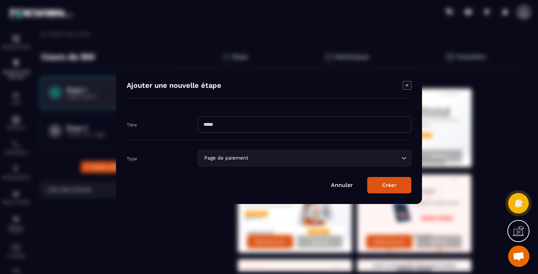
drag, startPoint x: 226, startPoint y: 129, endPoint x: 174, endPoint y: 124, distance: 52.2
click at [174, 125] on div "Titre" at bounding box center [269, 124] width 284 height 31
type input "********"
click at [385, 181] on button "Créer" at bounding box center [389, 185] width 44 height 16
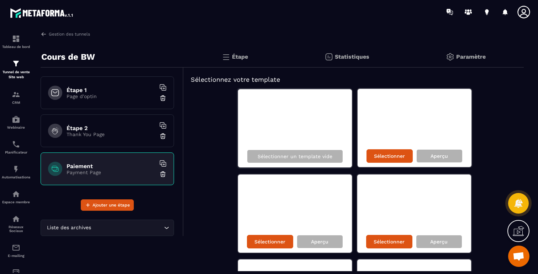
click at [107, 94] on p "Page d'optin" at bounding box center [110, 97] width 89 height 6
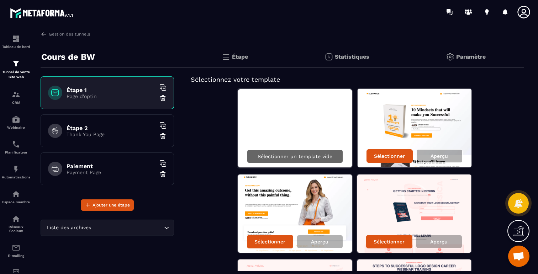
click at [285, 159] on div "Sélectionner un template vide" at bounding box center [295, 157] width 96 height 14
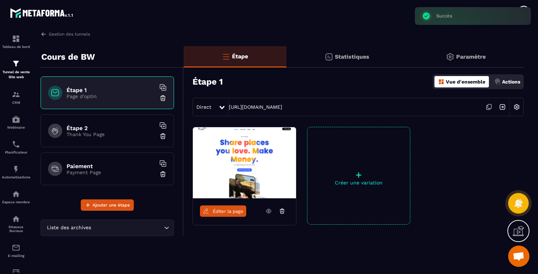
click at [231, 213] on span "Éditer la page" at bounding box center [228, 211] width 31 height 5
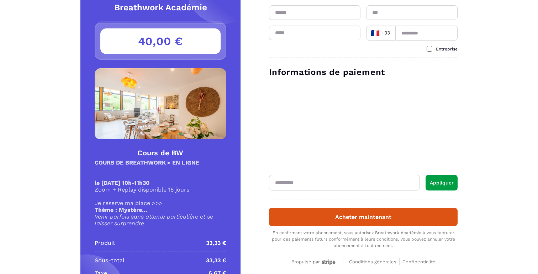
scroll to position [82, 0]
